Goal: Information Seeking & Learning: Find specific fact

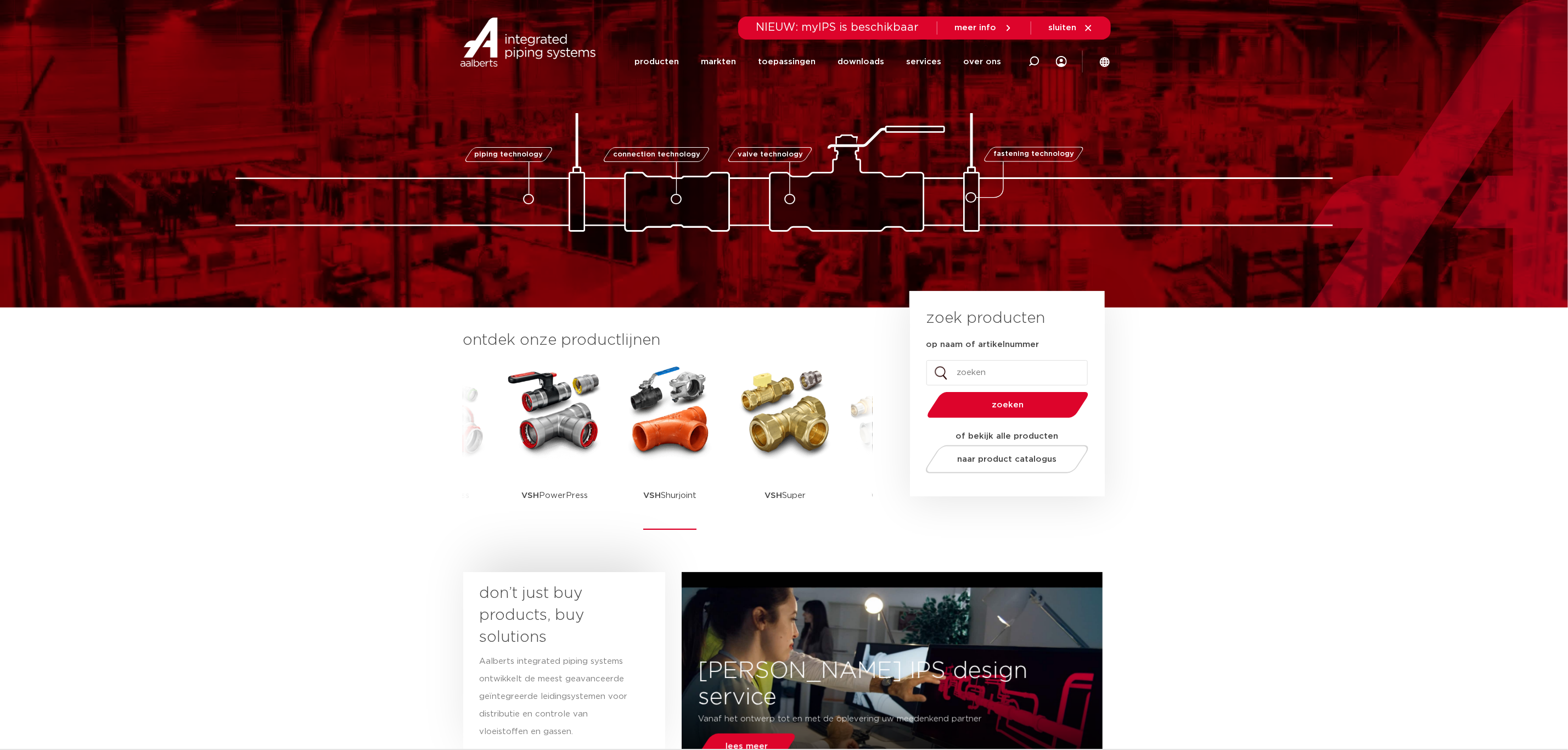
click at [642, 431] on img at bounding box center [670, 412] width 99 height 99
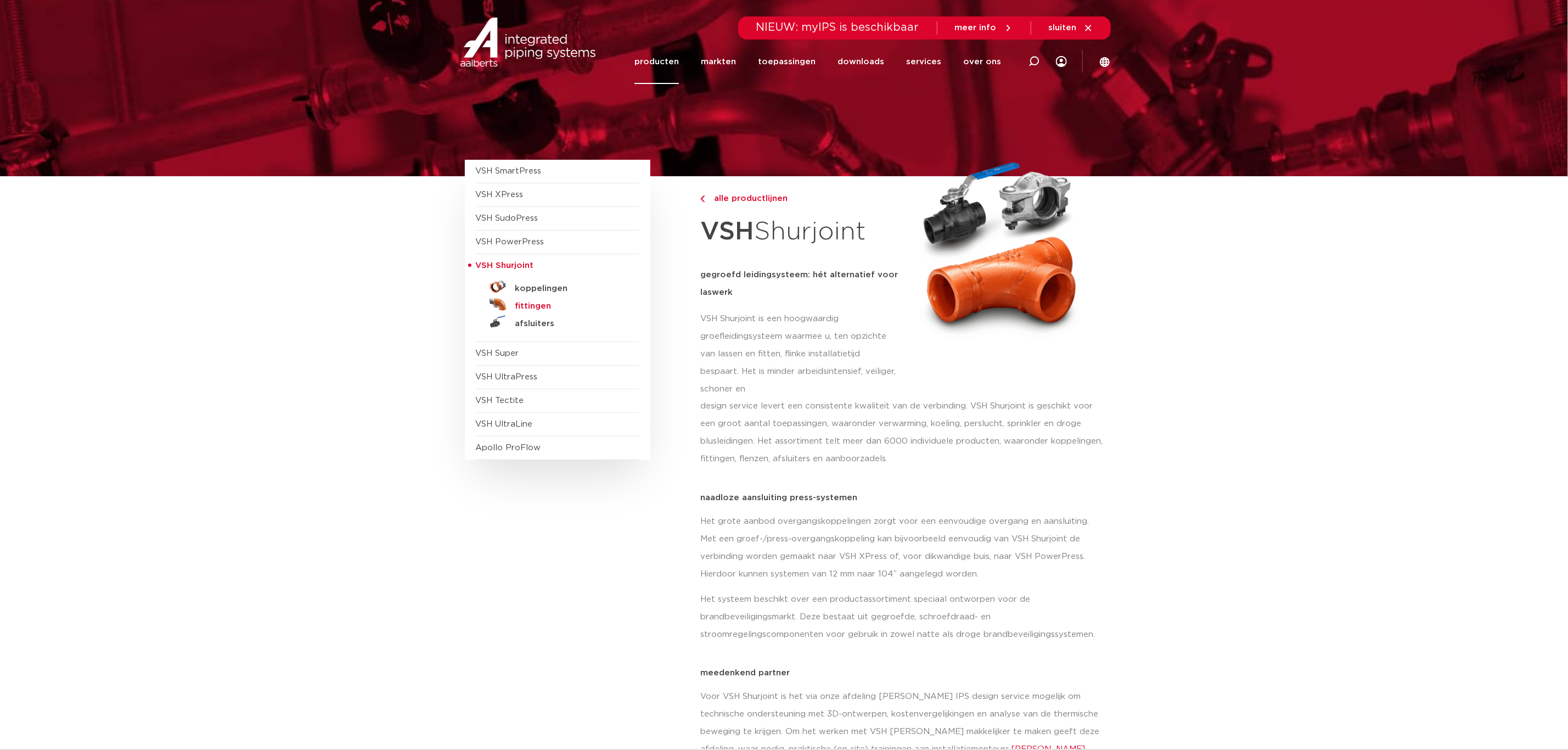
click at [536, 311] on h5 "fittingen" at bounding box center [569, 307] width 109 height 10
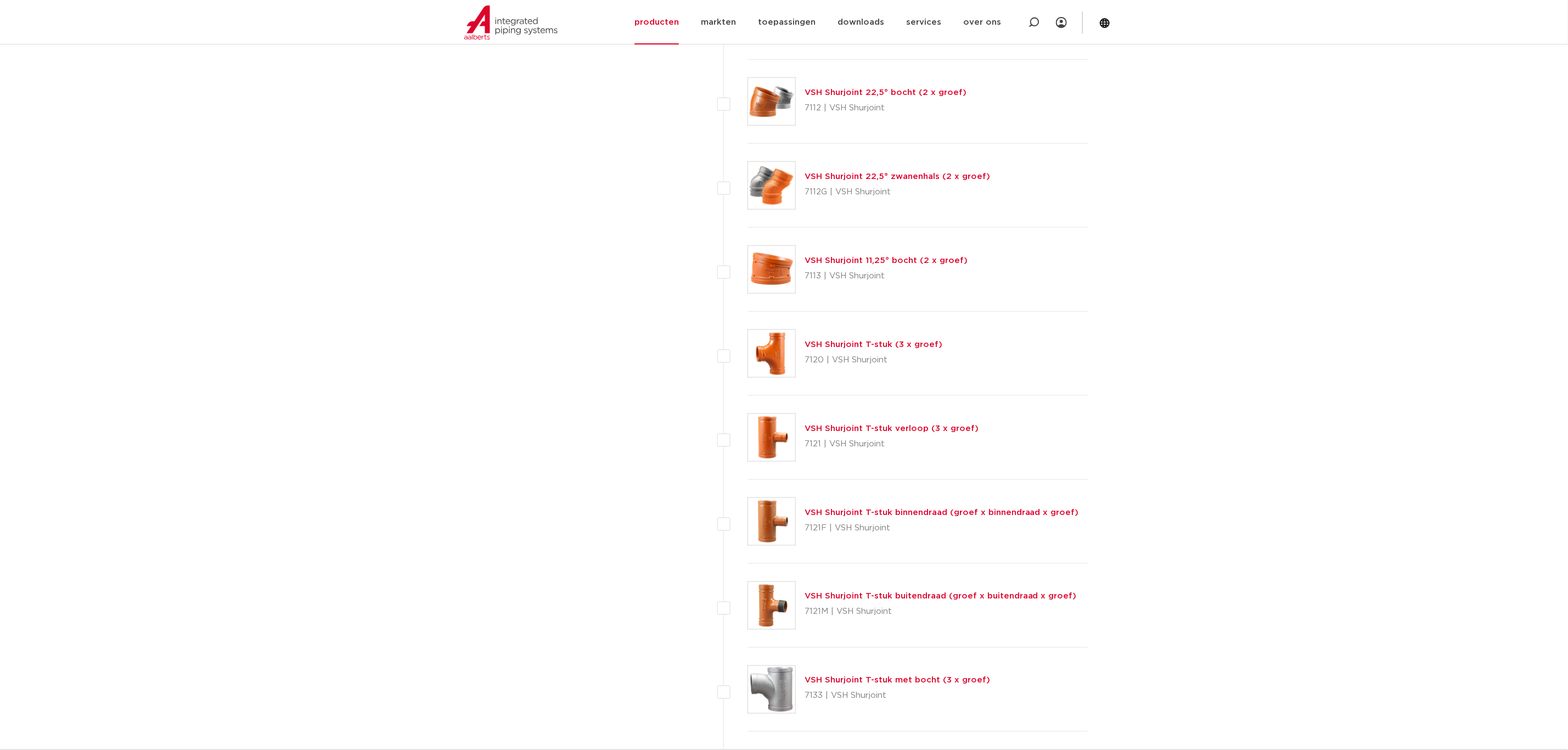
scroll to position [1069, 0]
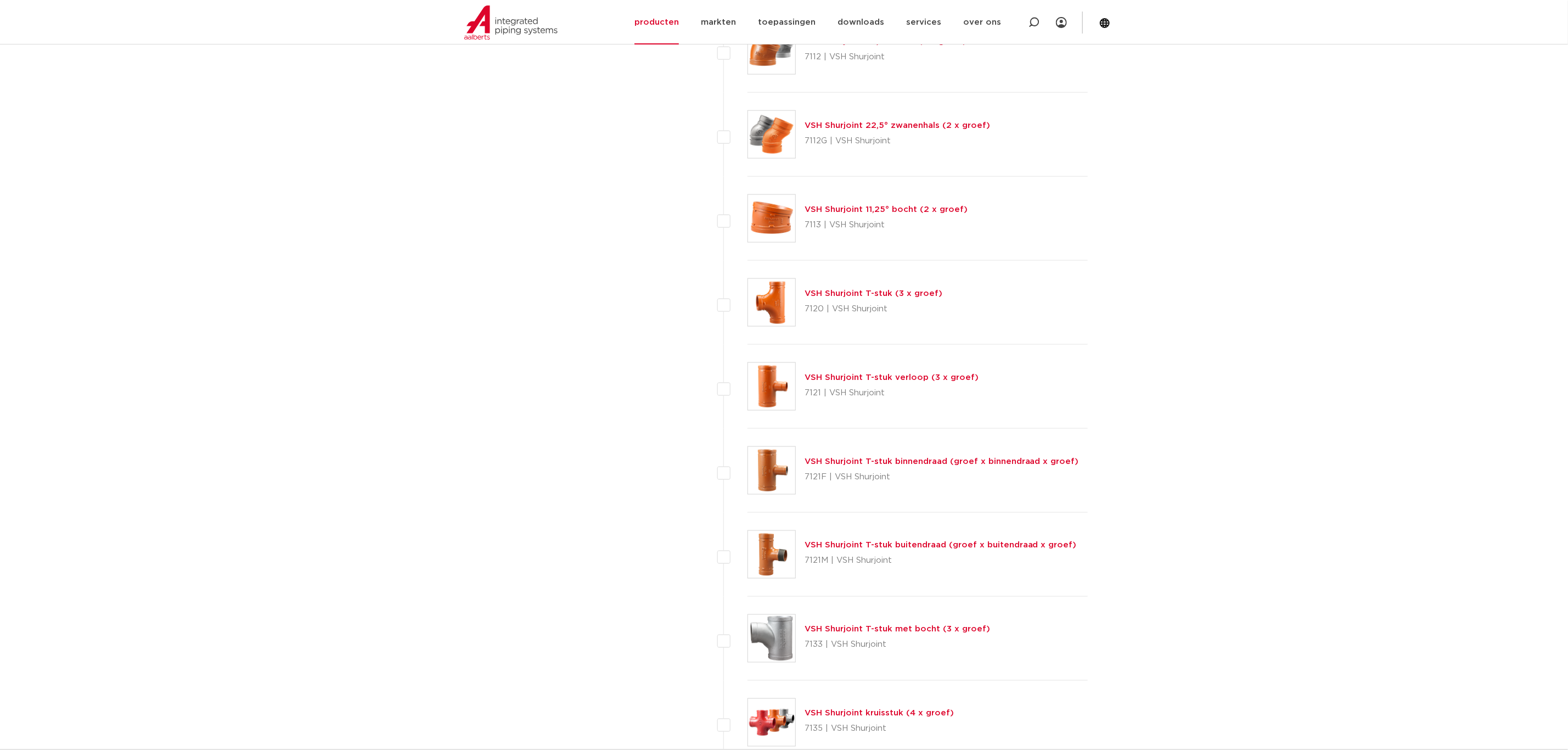
click at [848, 298] on link "VSH Shurjoint T-stuk (3 x groef)" at bounding box center [873, 293] width 138 height 8
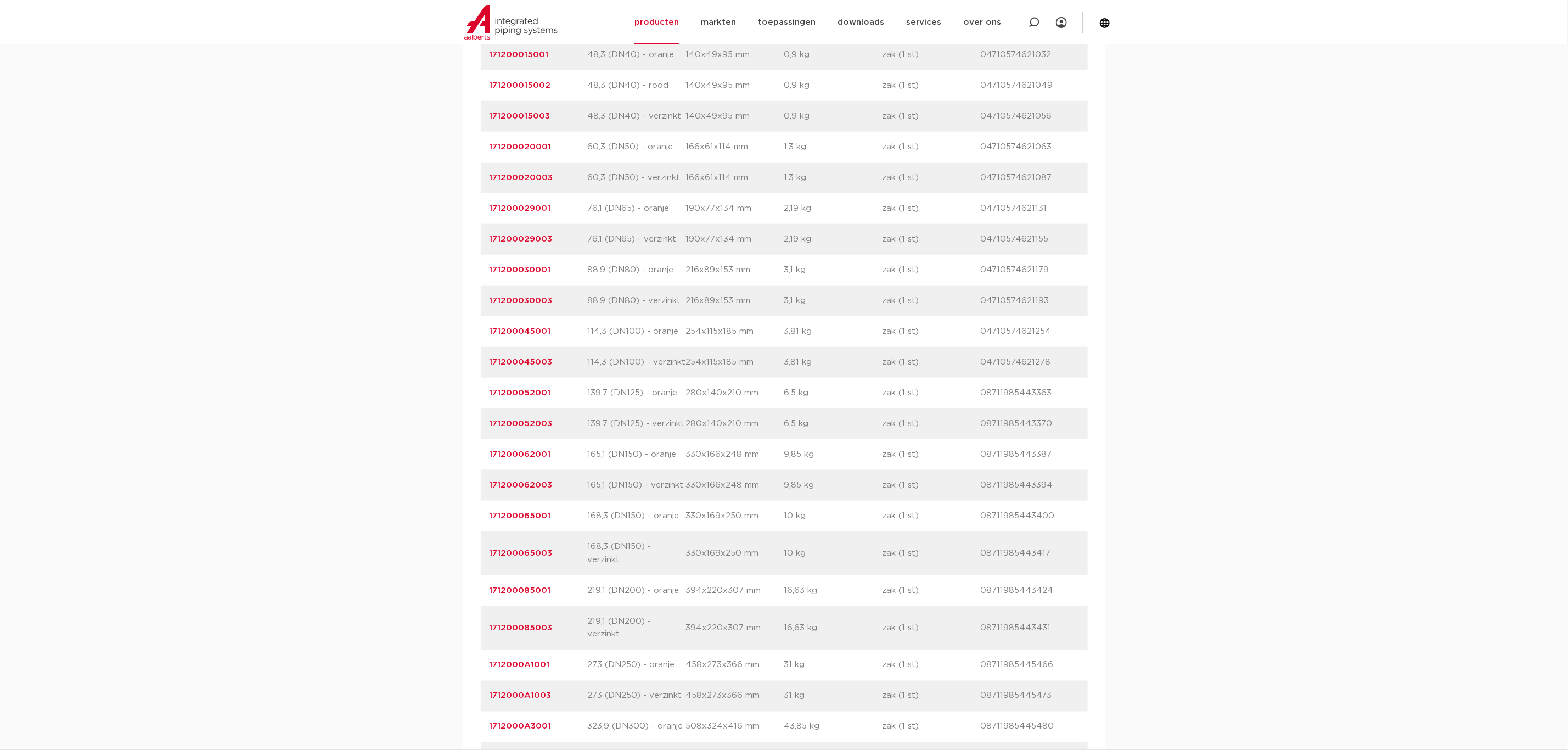
scroll to position [906, 0]
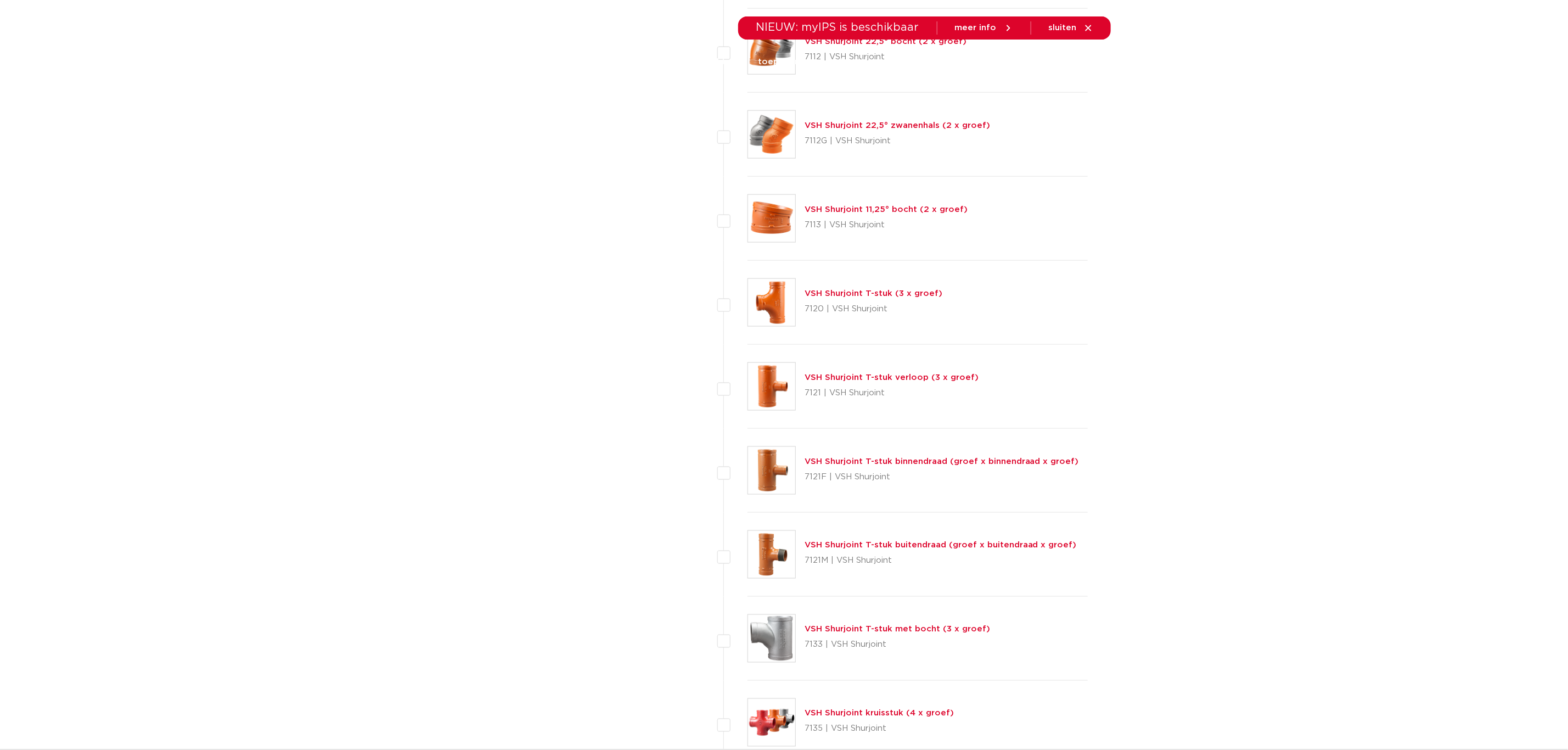
click at [880, 379] on link "VSH Shurjoint T-stuk verloop (3 x groef)" at bounding box center [891, 377] width 174 height 8
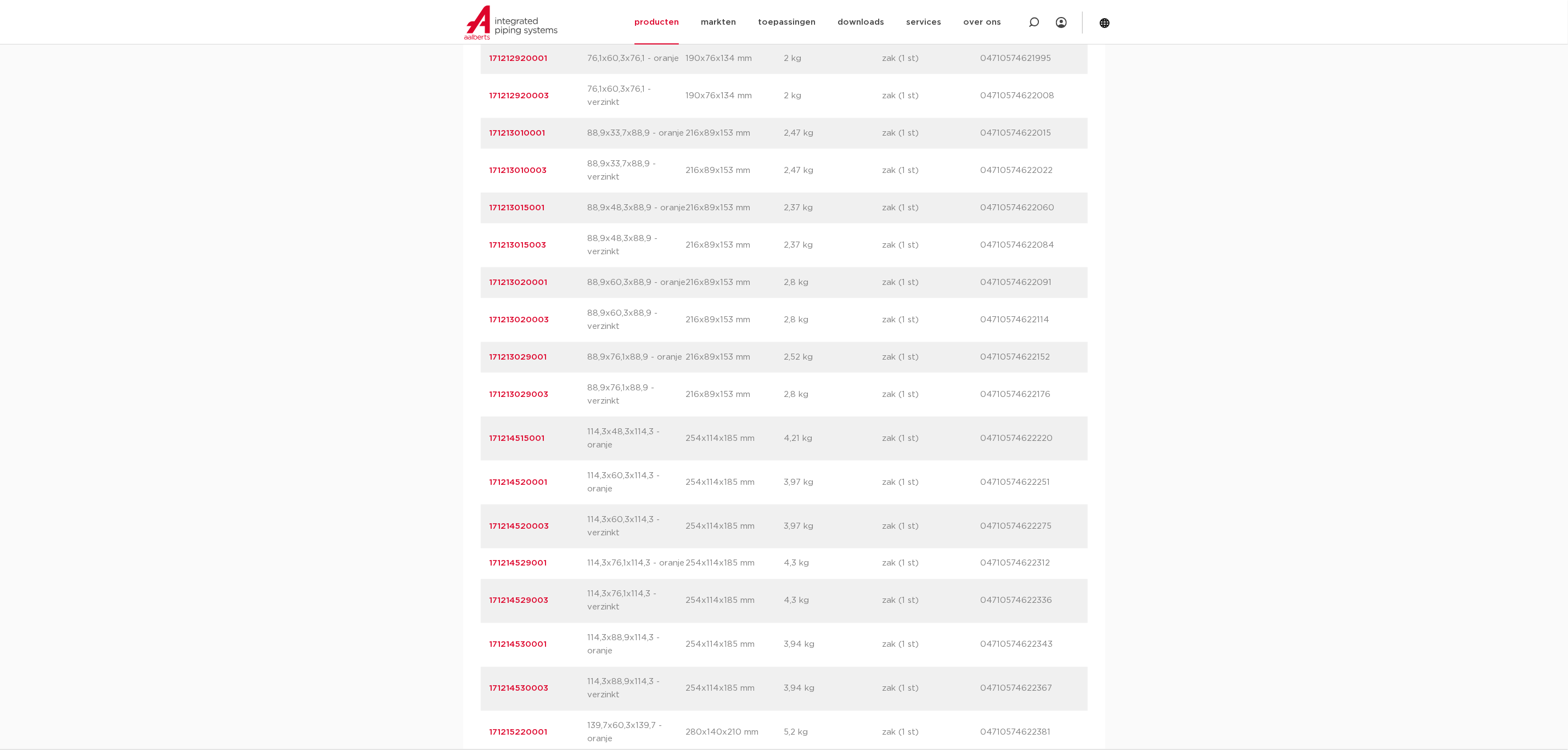
scroll to position [906, 0]
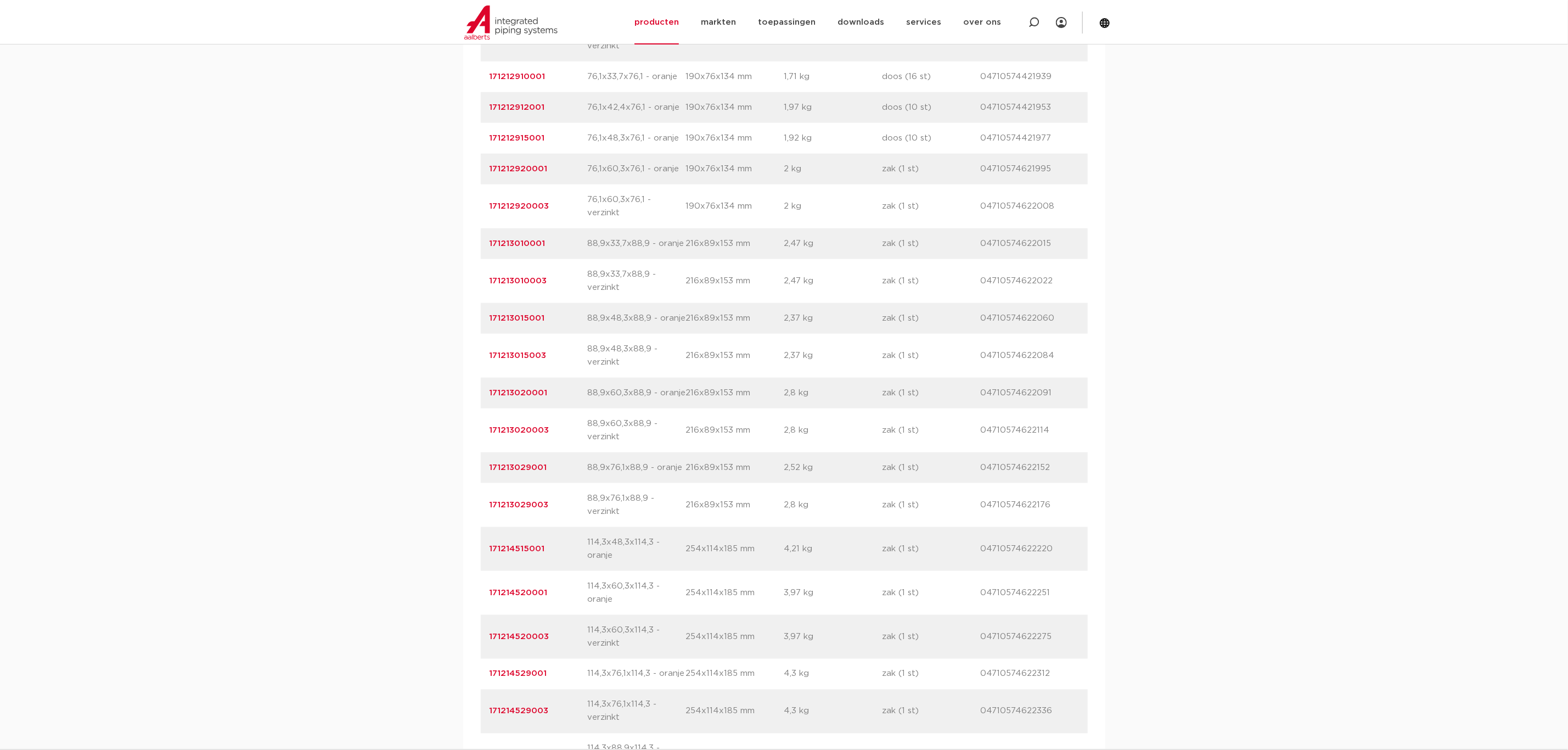
click at [649, 461] on p "88,9x76,1x88,9 - oranje" at bounding box center [637, 467] width 98 height 13
drag, startPoint x: 649, startPoint y: 455, endPoint x: 449, endPoint y: 467, distance: 200.4
click at [592, 461] on p "88,9x76,1x88,9 - oranje" at bounding box center [637, 467] width 98 height 13
click at [560, 461] on p "171213029001" at bounding box center [538, 467] width 98 height 13
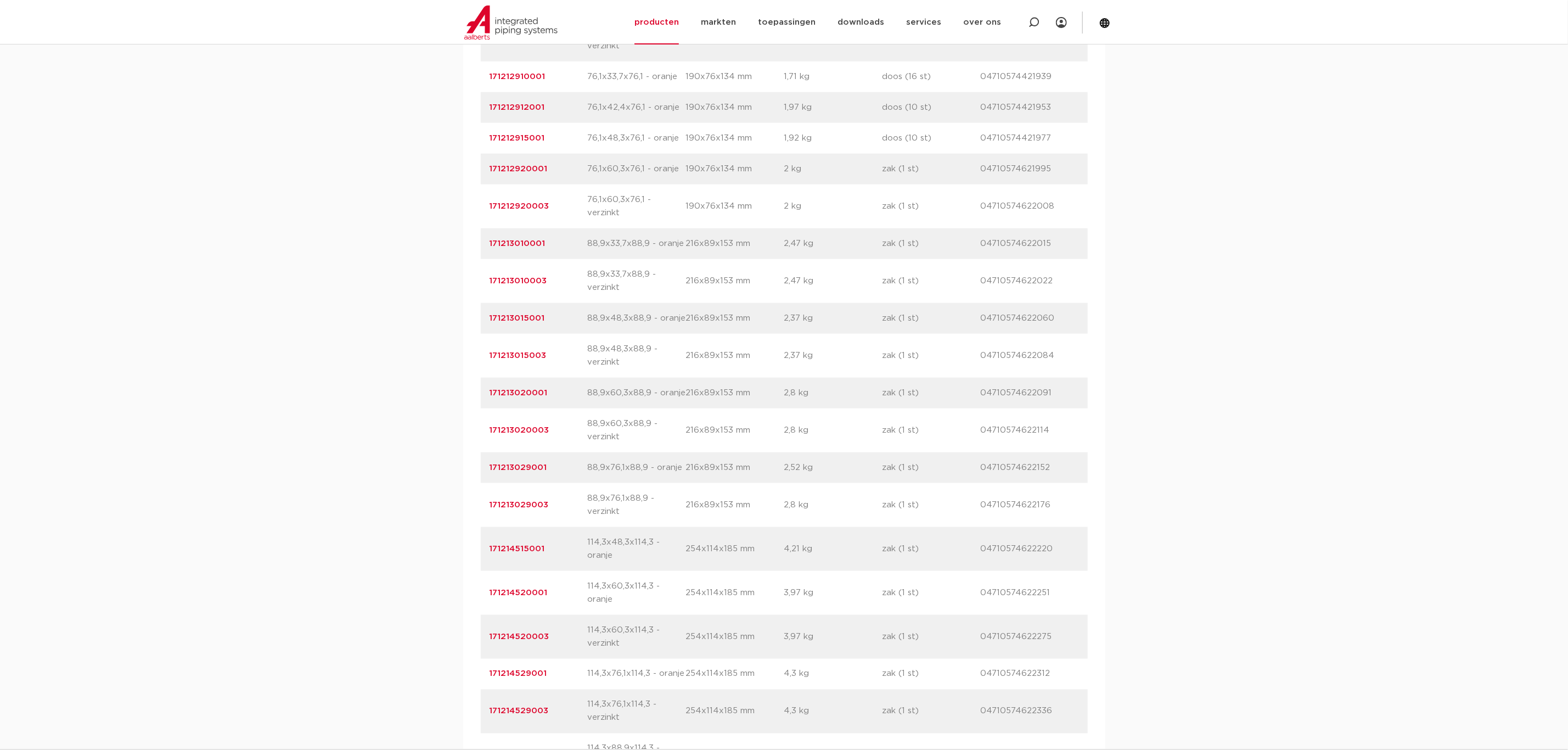
drag, startPoint x: 550, startPoint y: 453, endPoint x: 453, endPoint y: 445, distance: 97.3
copy link "171213029001"
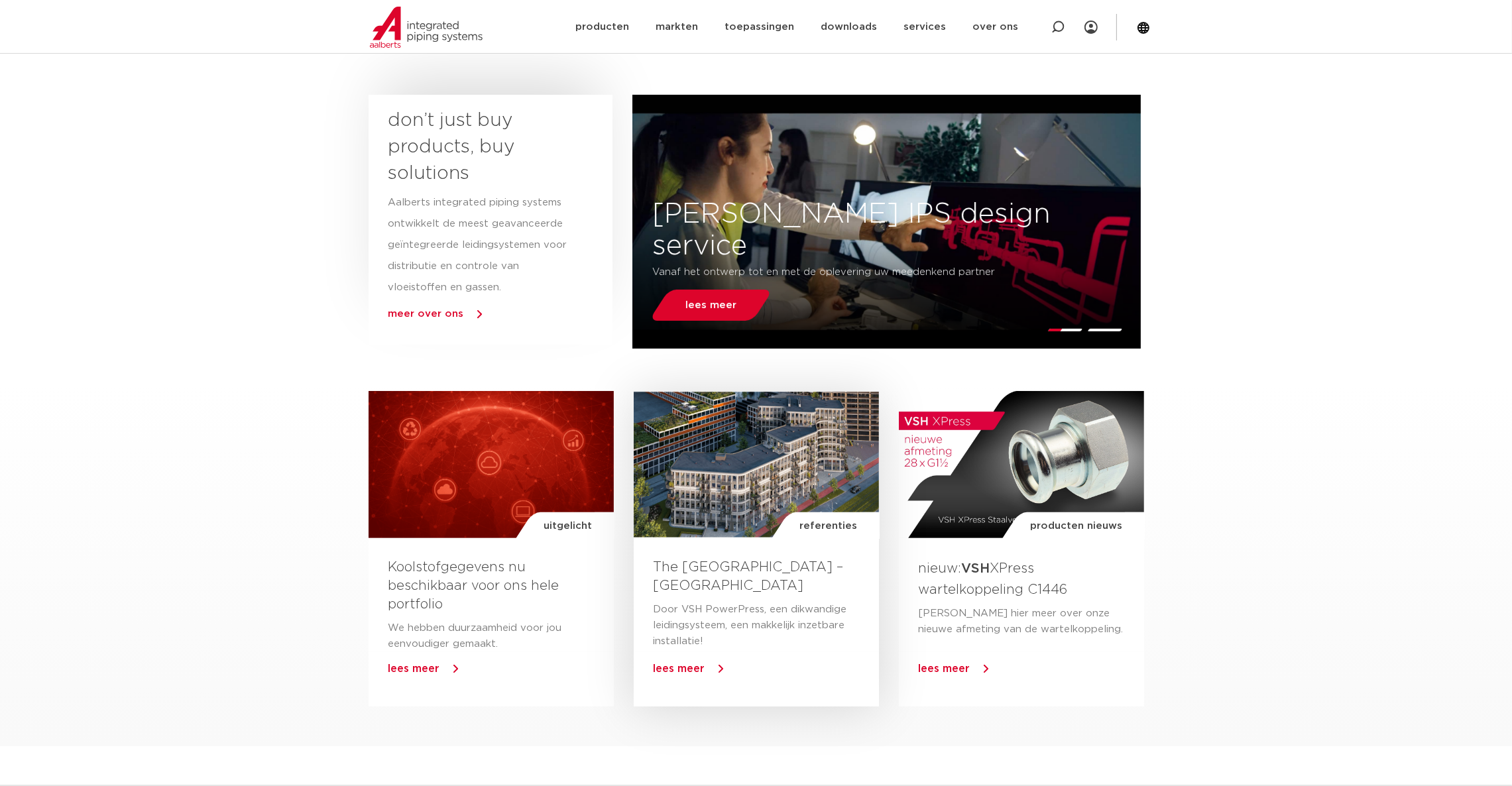
scroll to position [199, 0]
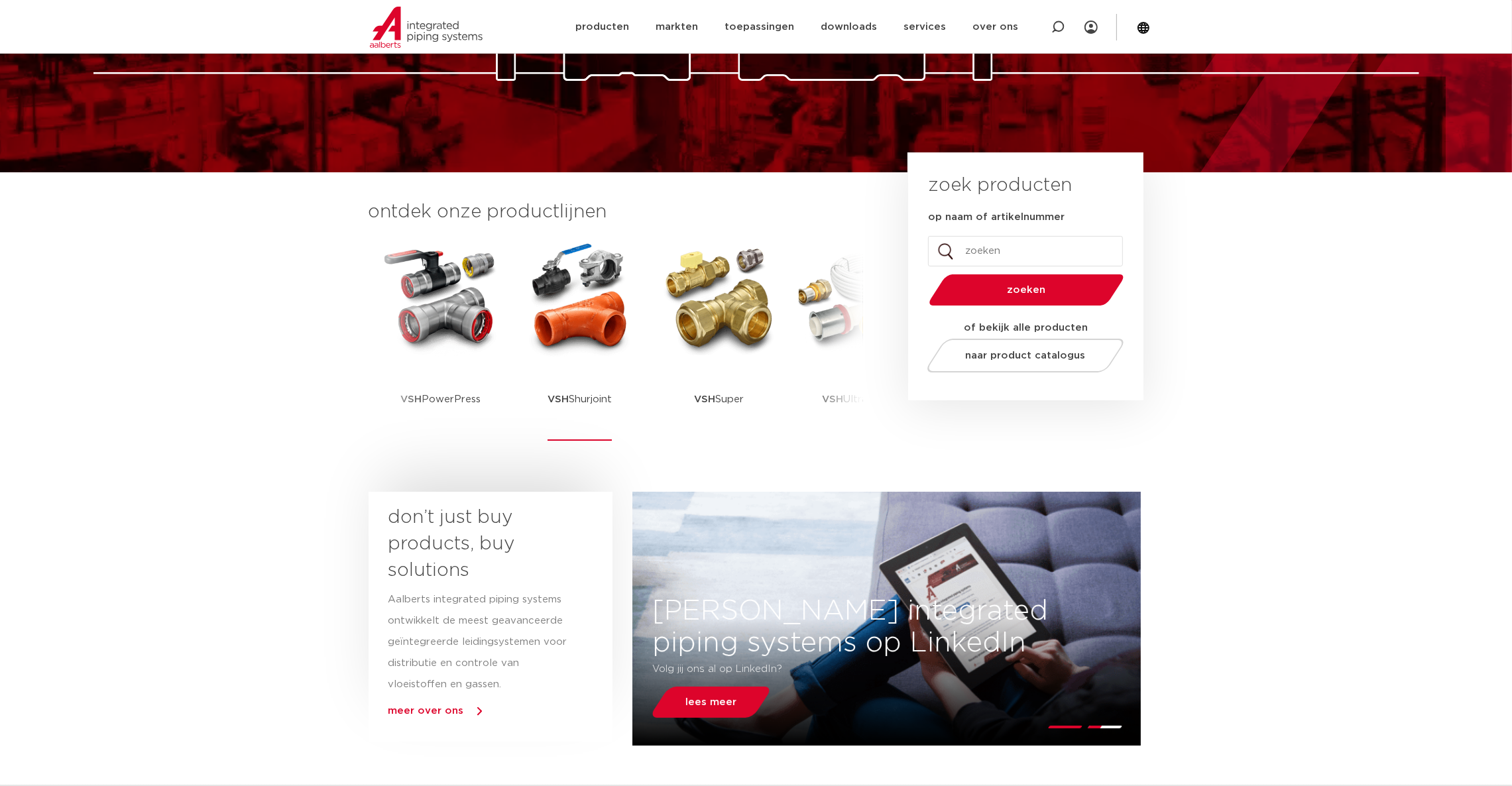
click at [606, 290] on img at bounding box center [580, 298] width 120 height 120
